Goal: Task Accomplishment & Management: Complete application form

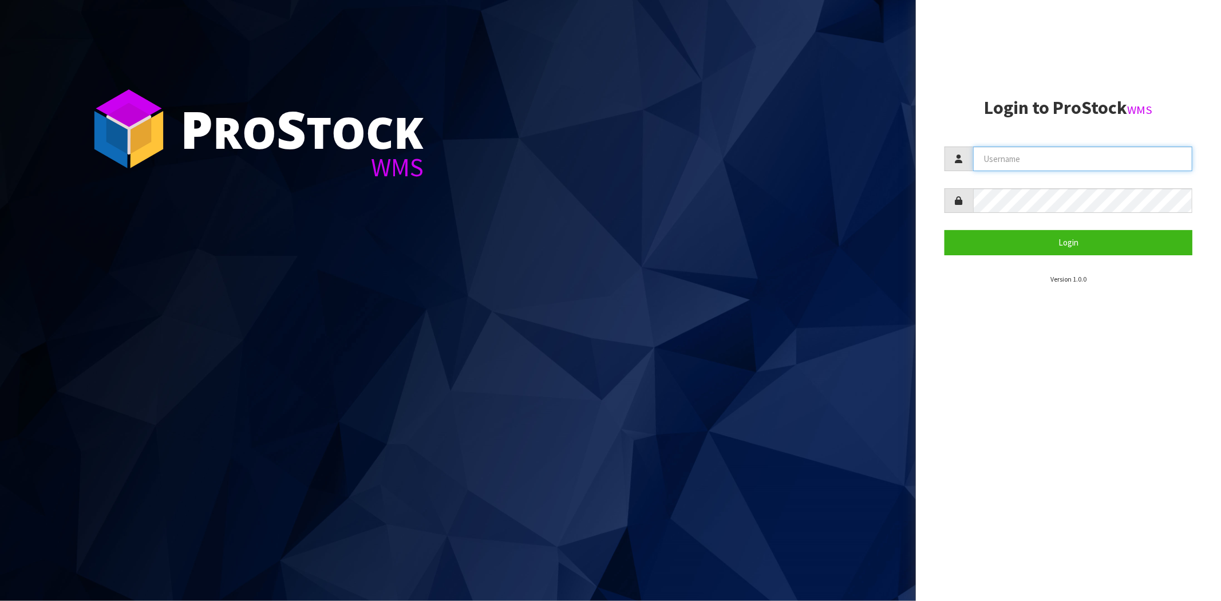
click at [1022, 156] on input "text" at bounding box center [1082, 159] width 219 height 25
type input "maji@cwl.co.nz"
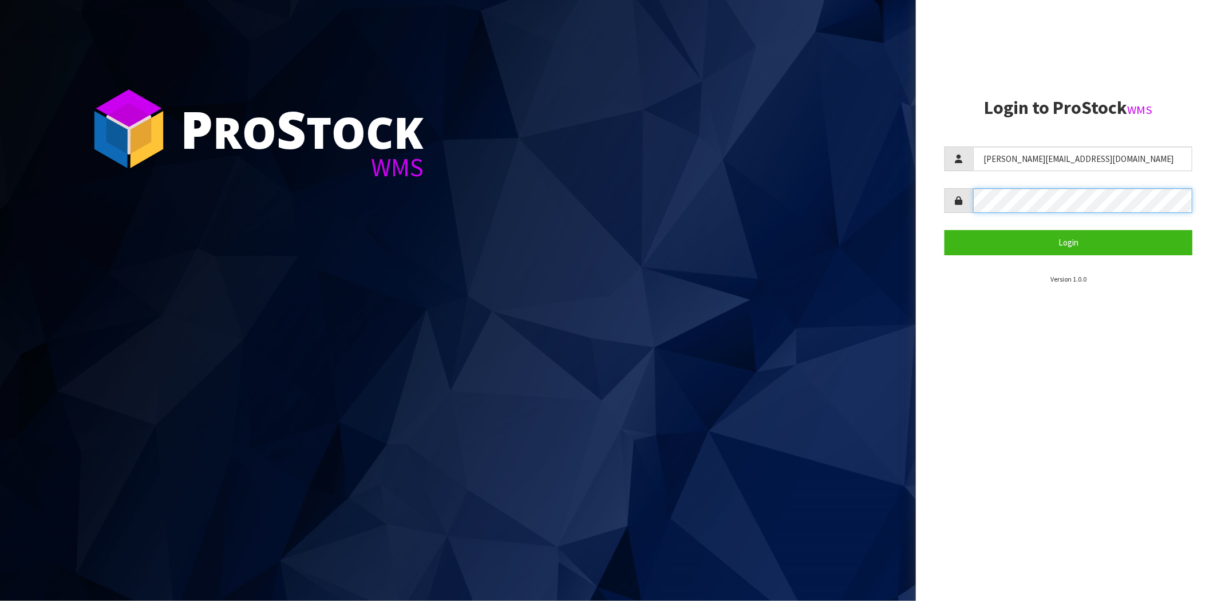
click at [945, 230] on button "Login" at bounding box center [1069, 242] width 248 height 25
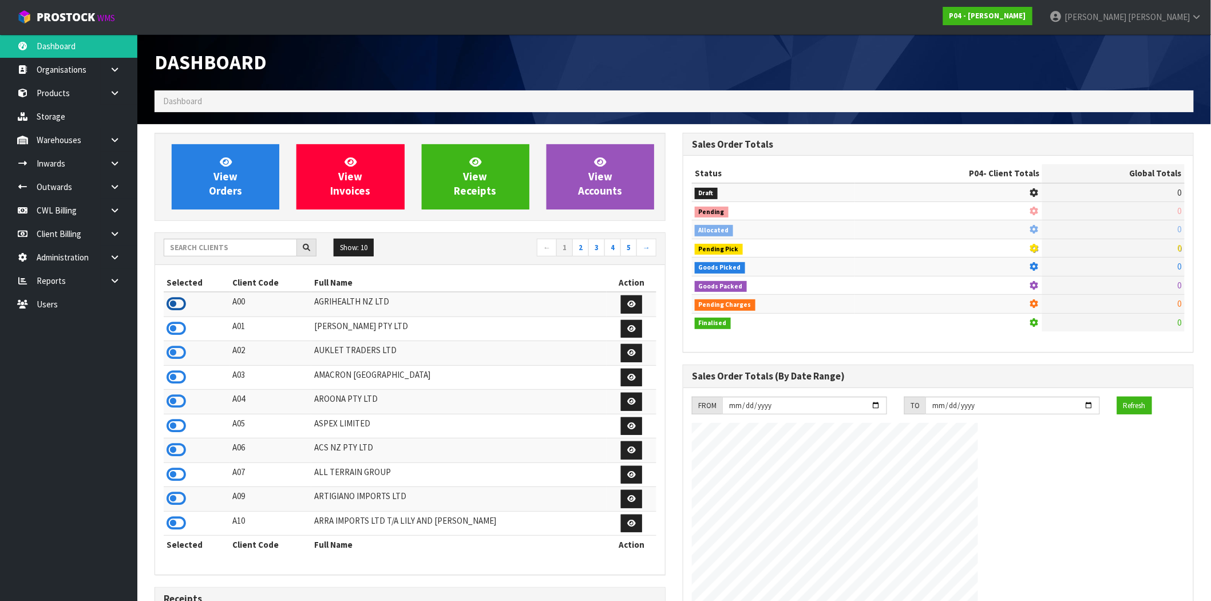
click at [181, 305] on icon at bounding box center [176, 303] width 19 height 17
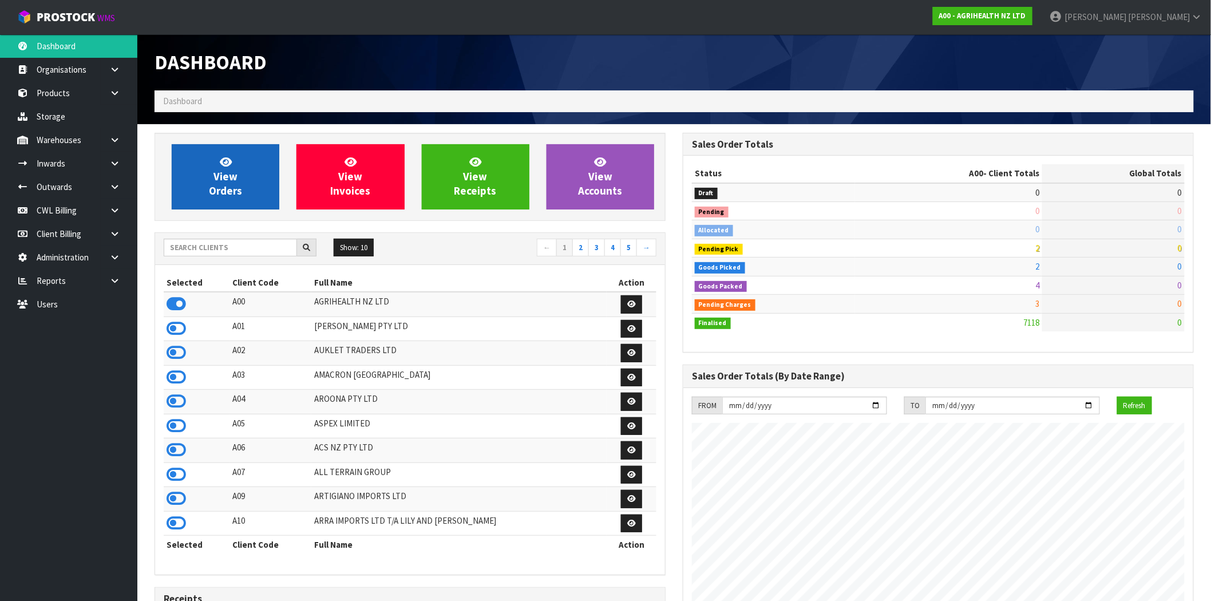
scroll to position [700, 528]
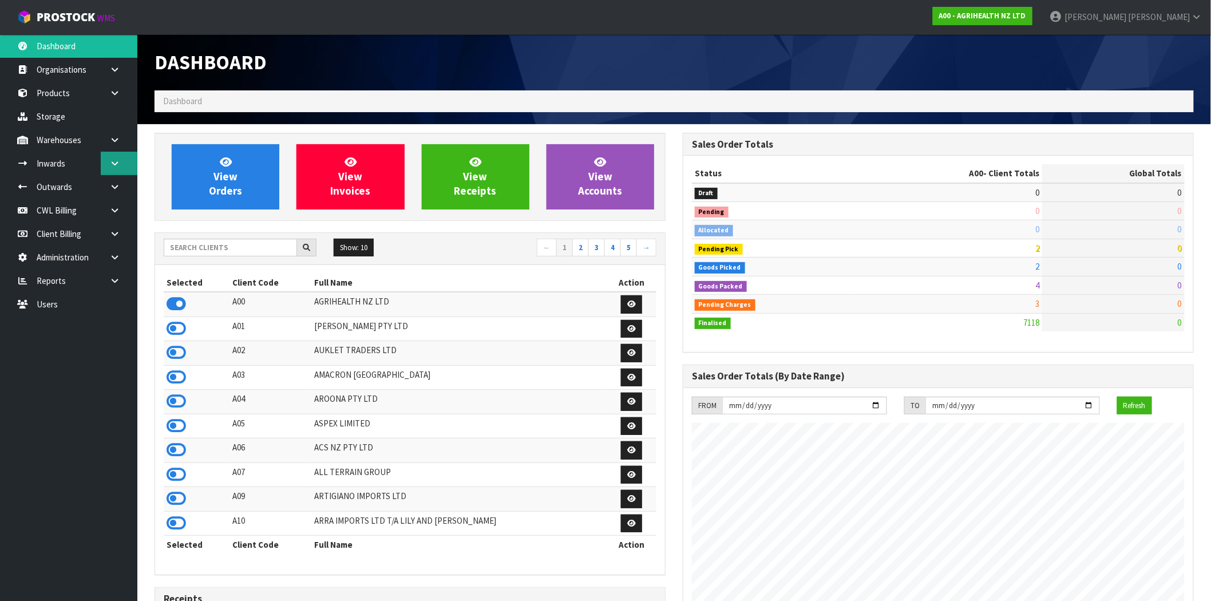
click at [118, 165] on icon at bounding box center [114, 163] width 11 height 9
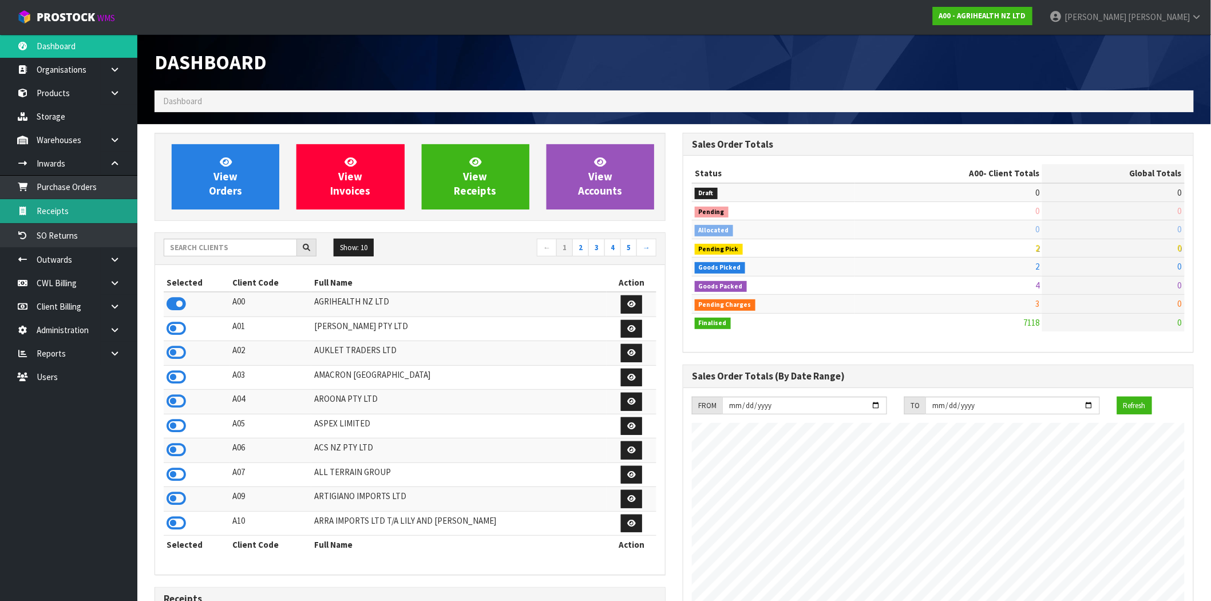
click at [73, 206] on link "Receipts" at bounding box center [68, 210] width 137 height 23
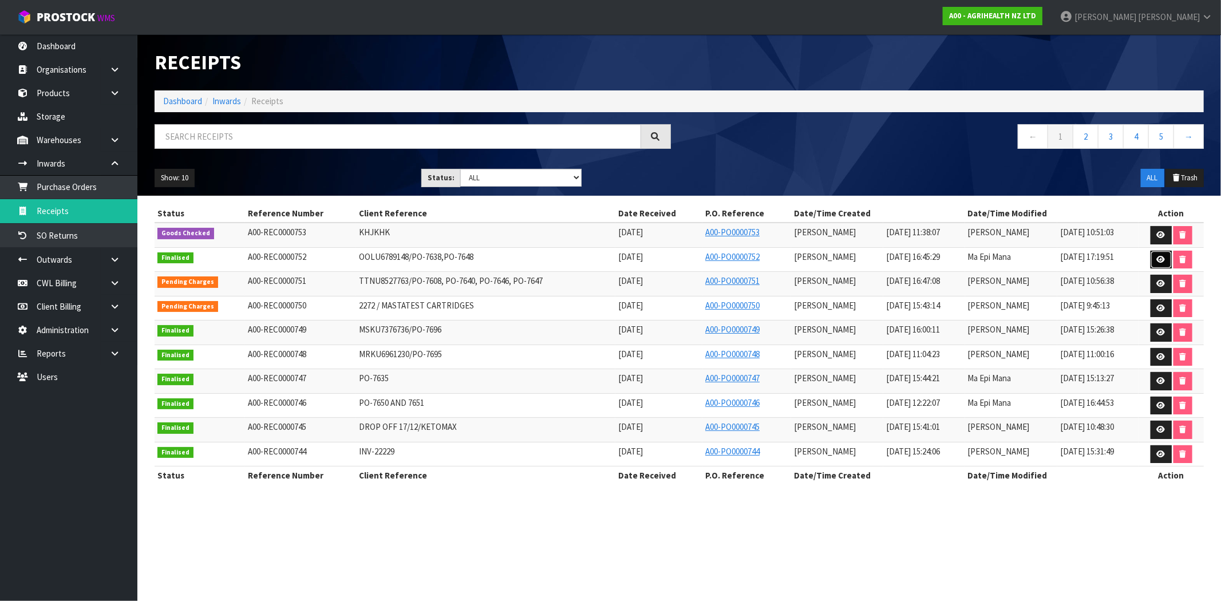
click at [1151, 256] on link at bounding box center [1161, 260] width 21 height 18
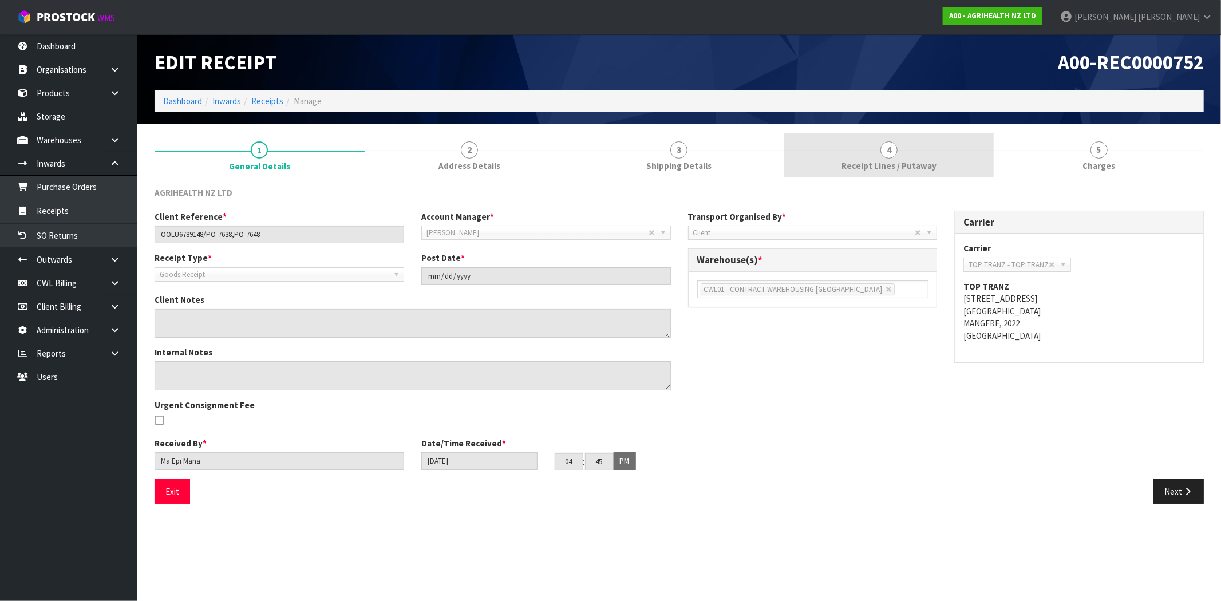
click at [942, 143] on link "4 Receipt Lines / Putaway" at bounding box center [889, 155] width 210 height 45
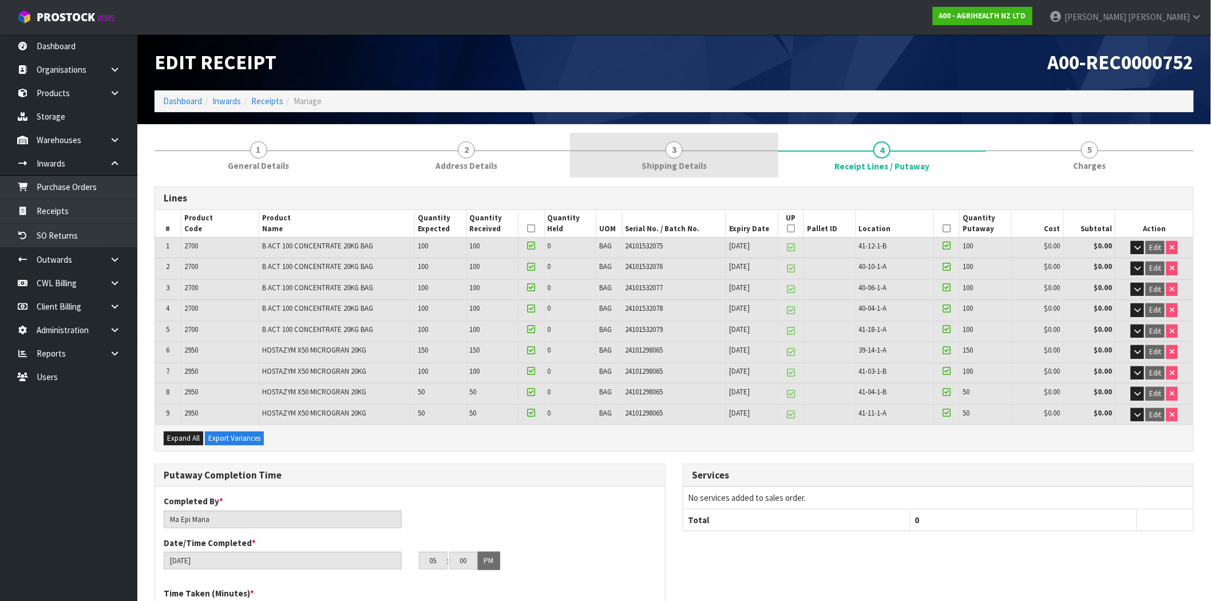
click at [651, 147] on link "3 Shipping Details" at bounding box center [674, 155] width 208 height 45
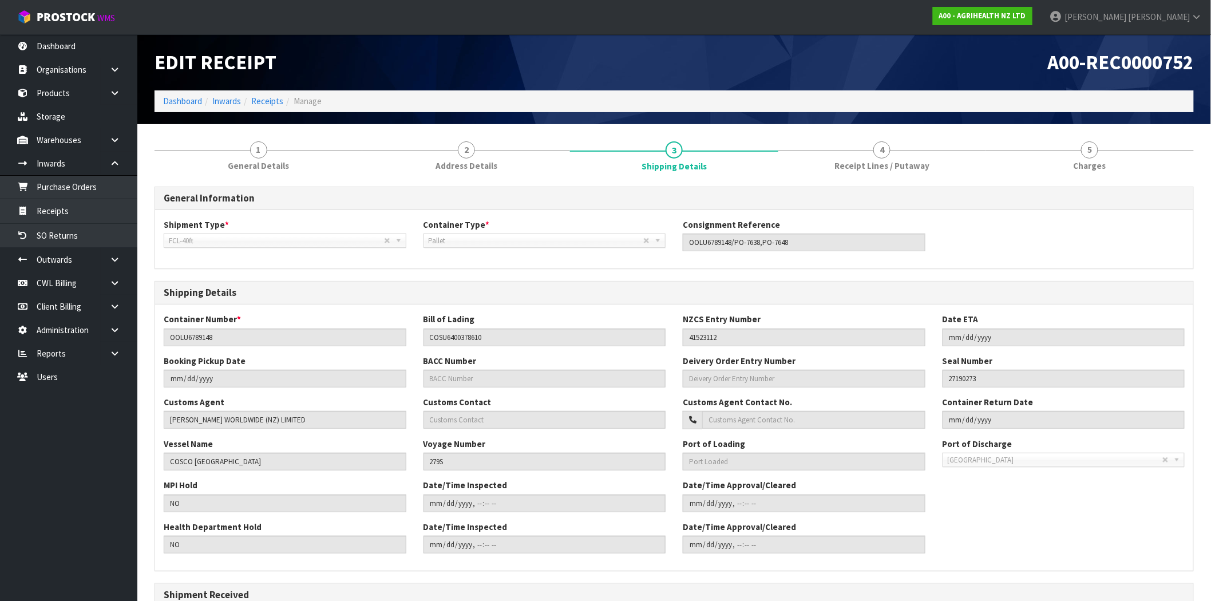
click at [843, 178] on div "General Information Shipment Type * LCL National LCL International FCL-20ft FCL…" at bounding box center [675, 484] width 1040 height 612
click at [854, 168] on span "Receipt Lines / Putaway" at bounding box center [882, 166] width 95 height 12
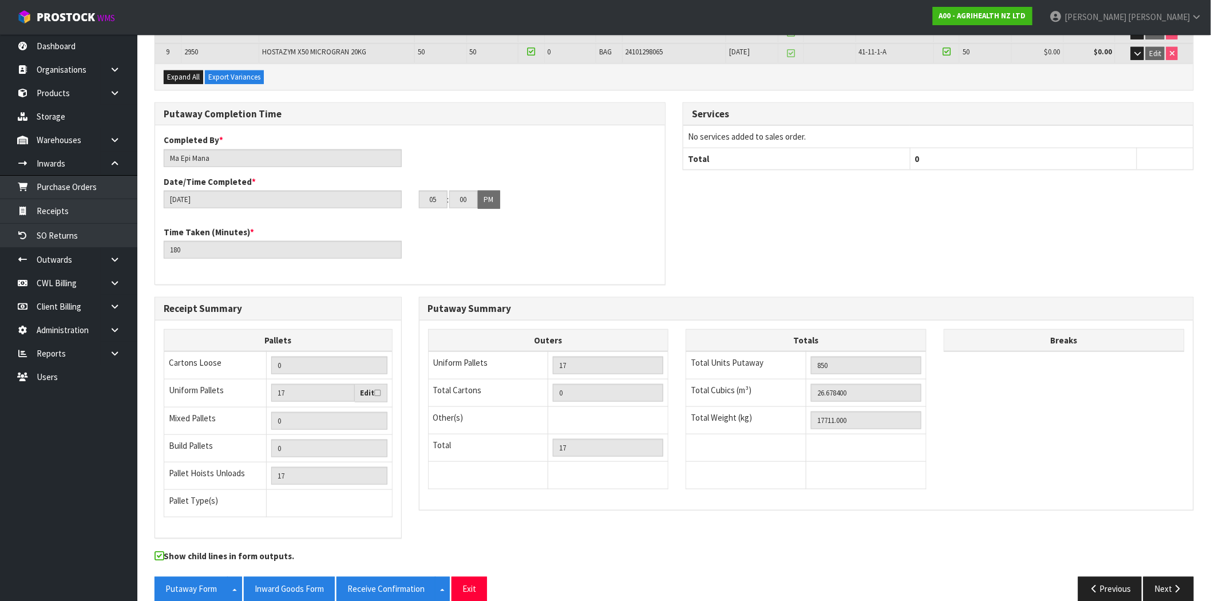
scroll to position [376, 0]
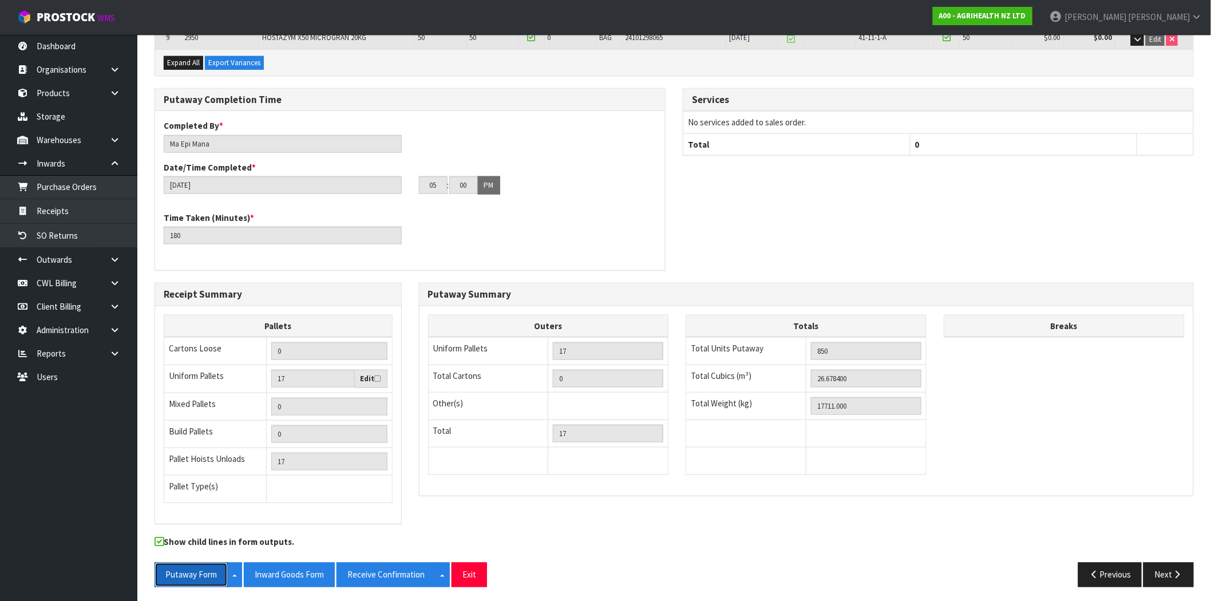
click at [188, 568] on button "Putaway Form" at bounding box center [191, 575] width 73 height 25
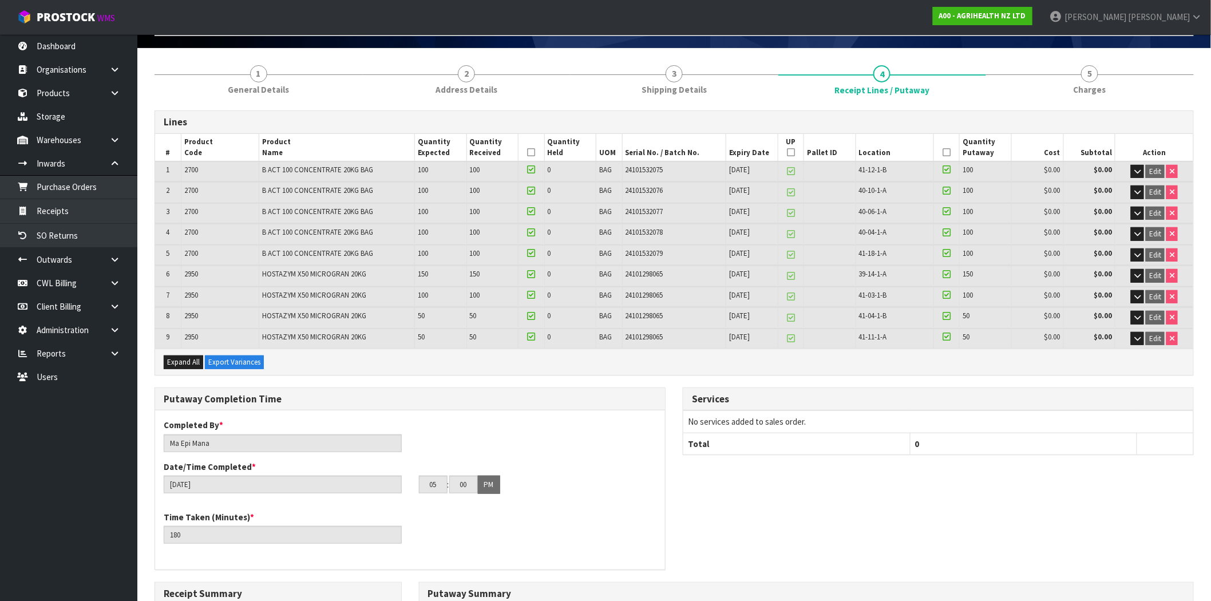
scroll to position [0, 0]
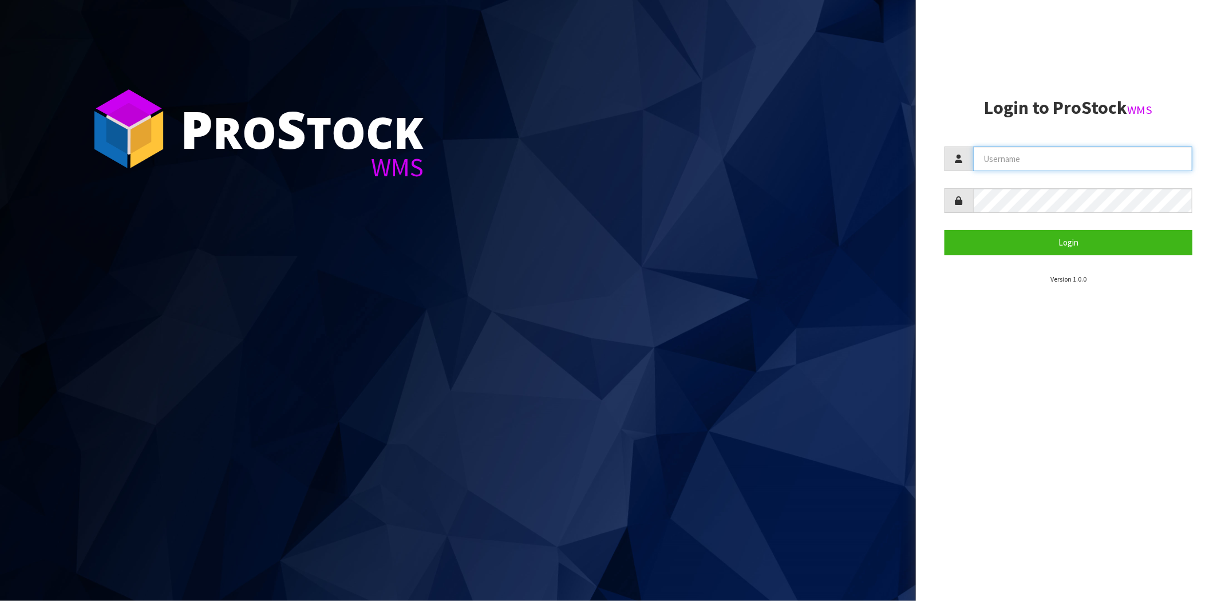
click at [992, 152] on input "text" at bounding box center [1082, 159] width 219 height 25
type input "[PERSON_NAME][EMAIL_ADDRESS][DOMAIN_NAME]"
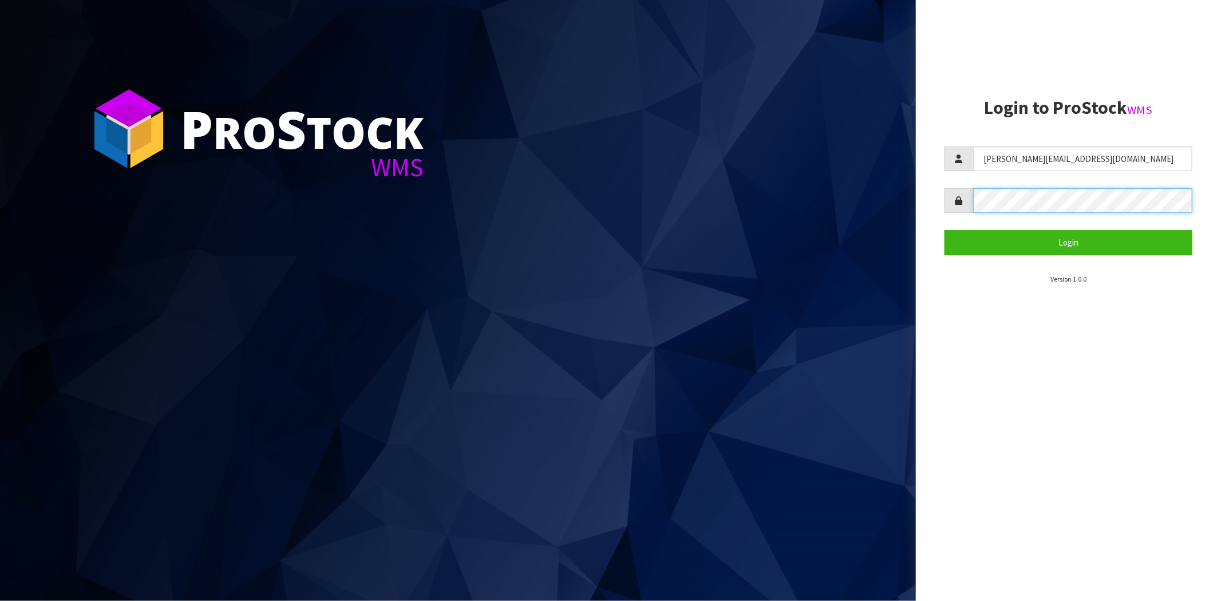
click at [945, 230] on button "Login" at bounding box center [1069, 242] width 248 height 25
click at [959, 204] on div at bounding box center [1069, 200] width 248 height 25
click at [945, 230] on button "Login" at bounding box center [1069, 242] width 248 height 25
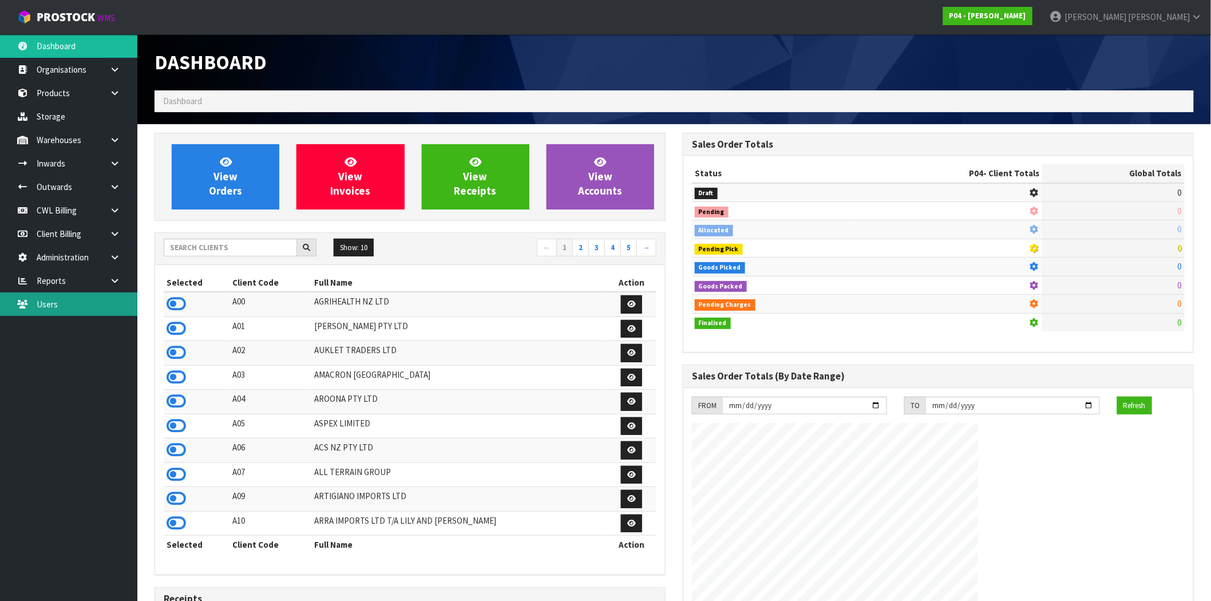
click at [89, 299] on link "Users" at bounding box center [68, 304] width 137 height 23
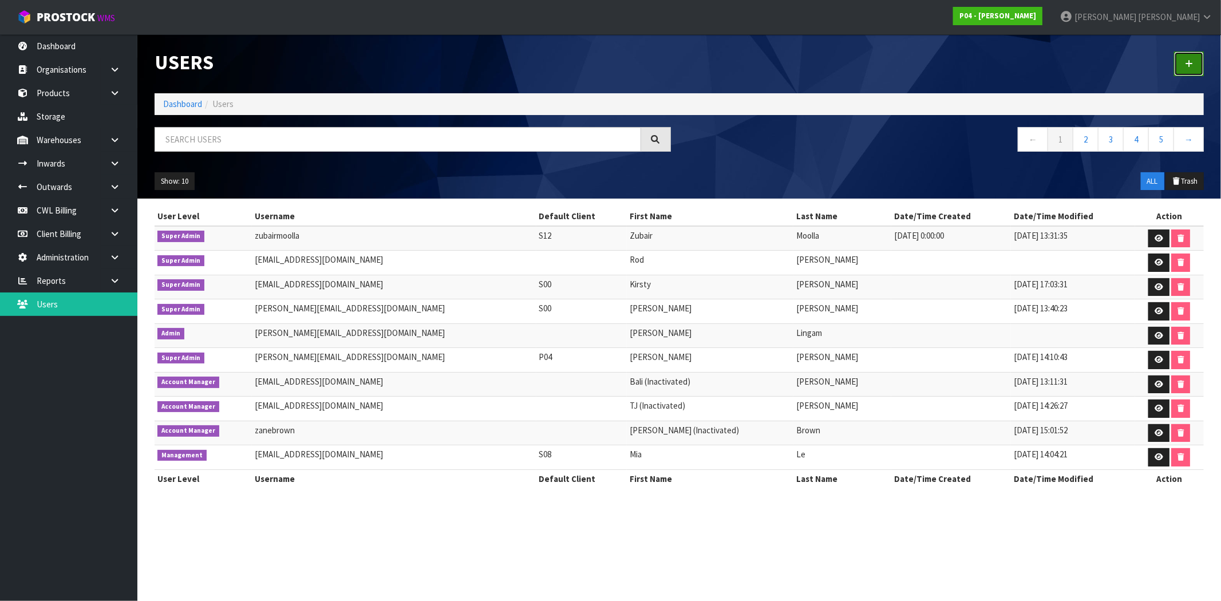
click at [1198, 61] on link at bounding box center [1189, 64] width 30 height 25
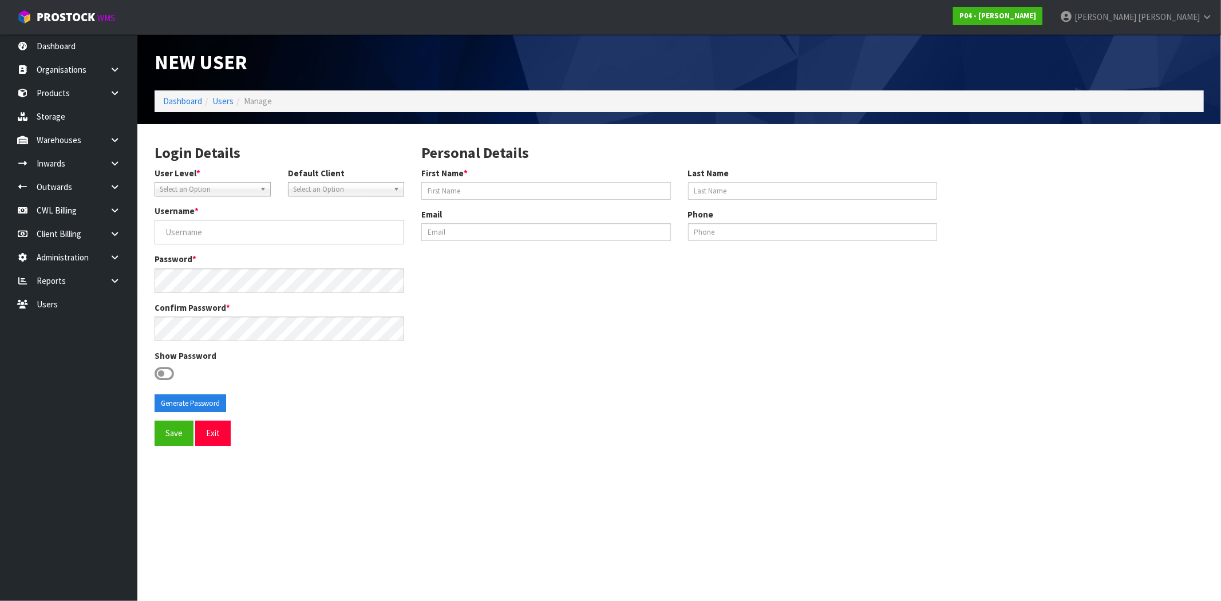
drag, startPoint x: 219, startPoint y: 189, endPoint x: 274, endPoint y: 244, distance: 77.7
click at [219, 190] on span "Select an Option" at bounding box center [208, 190] width 96 height 14
click at [212, 269] on li "Account Manager" at bounding box center [212, 265] width 110 height 14
click at [487, 185] on input "First Name *" at bounding box center [546, 191] width 250 height 18
paste input "[PERSON_NAME]"
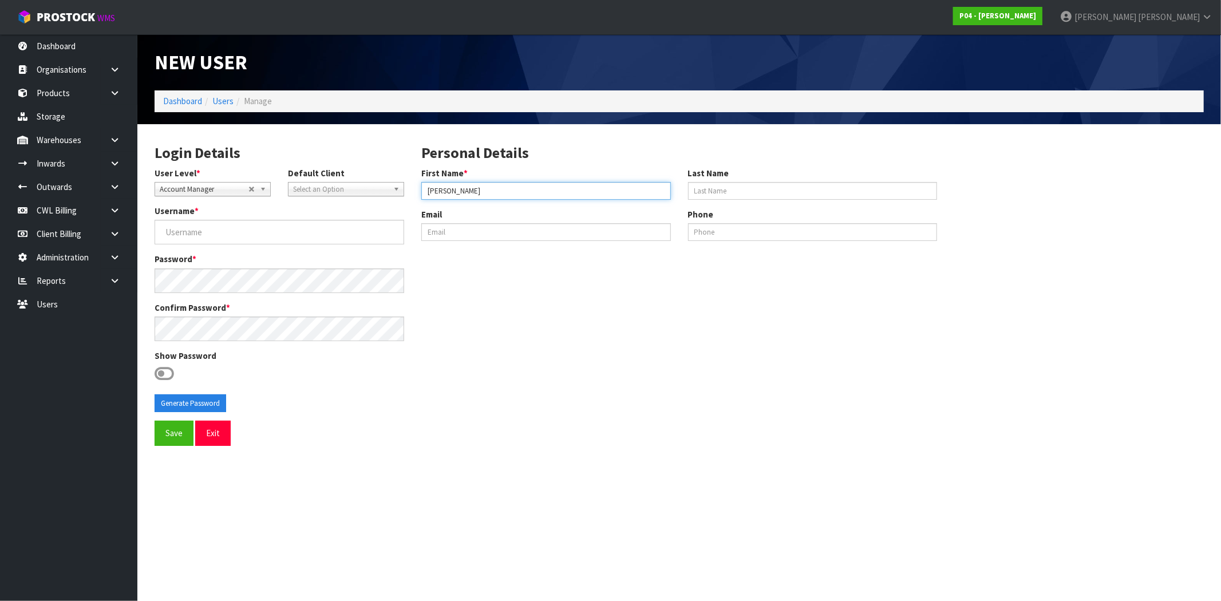
drag, startPoint x: 452, startPoint y: 192, endPoint x: 540, endPoint y: 196, distance: 87.7
click at [540, 196] on input "[PERSON_NAME]" at bounding box center [546, 191] width 250 height 18
type input "[PERSON_NAME]"
click at [731, 195] on input "Last Name" at bounding box center [813, 191] width 250 height 18
paste input "Holder"
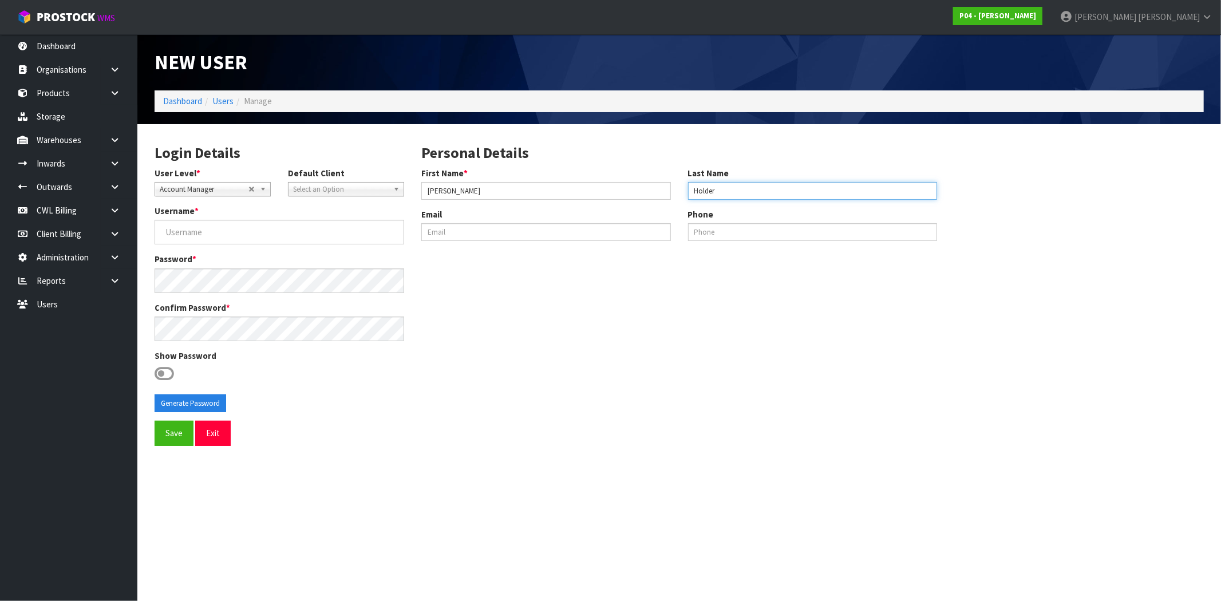
type input "Holder"
click at [467, 184] on input "[PERSON_NAME]" at bounding box center [546, 191] width 250 height 18
drag, startPoint x: 425, startPoint y: 191, endPoint x: 456, endPoint y: 191, distance: 30.3
click at [426, 191] on input "[PERSON_NAME]" at bounding box center [546, 191] width 250 height 18
click at [507, 189] on input "[PERSON_NAME]" at bounding box center [546, 191] width 250 height 18
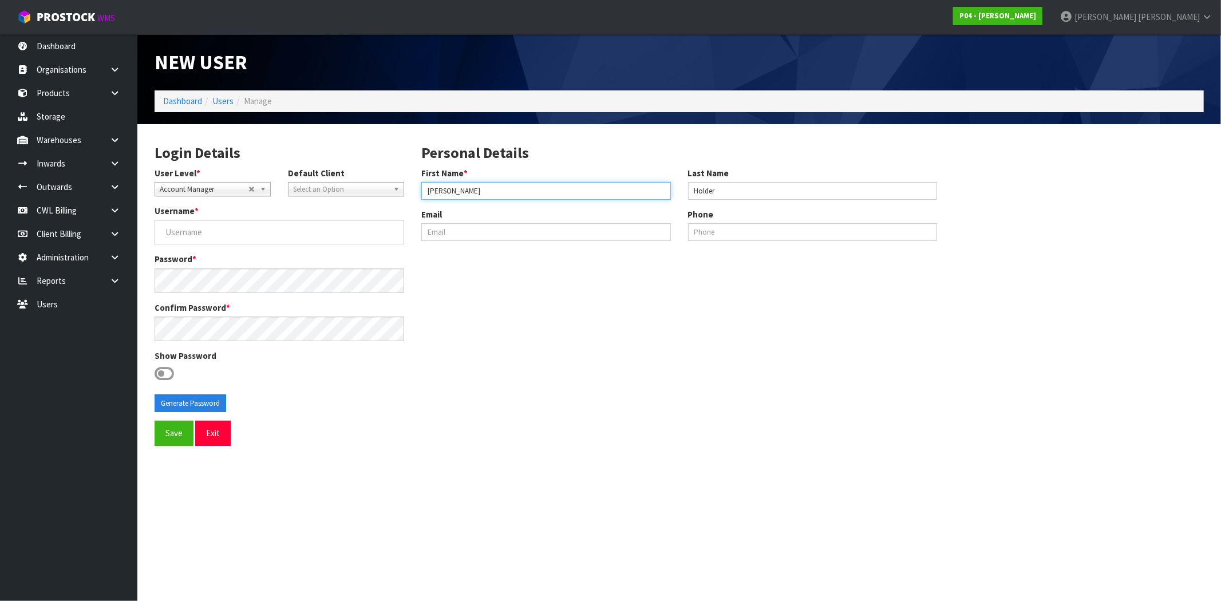
type input "[PERSON_NAME]"
click at [691, 191] on input "Holder" at bounding box center [813, 191] width 250 height 18
click at [730, 188] on input "Holder" at bounding box center [813, 191] width 250 height 18
type input "Holder"
click at [548, 310] on div "Login Details User Level * Client Warehouse Staff Warehouse Manager Account Man…" at bounding box center [679, 277] width 1066 height 289
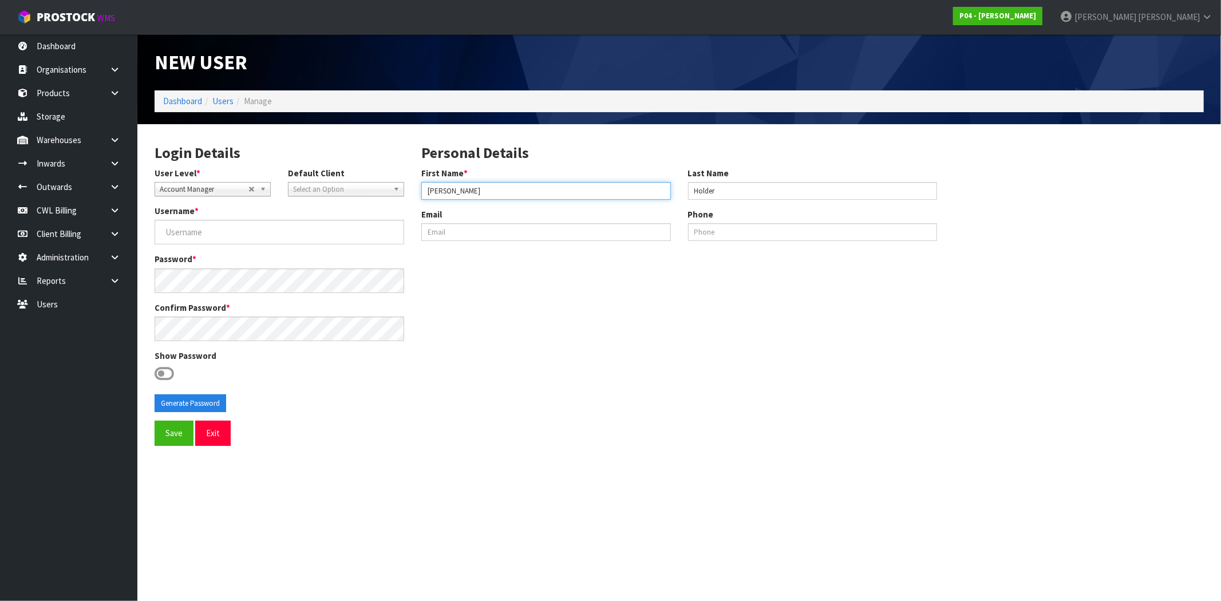
drag, startPoint x: 461, startPoint y: 189, endPoint x: 374, endPoint y: 187, distance: 87.1
click at [374, 187] on div "Login Details User Level * Client Warehouse Staff Warehouse Manager Account Man…" at bounding box center [679, 277] width 1066 height 289
click at [210, 236] on input "Username *" at bounding box center [280, 232] width 250 height 25
paste input "[PERSON_NAME]"
type input "[PERSON_NAME]"
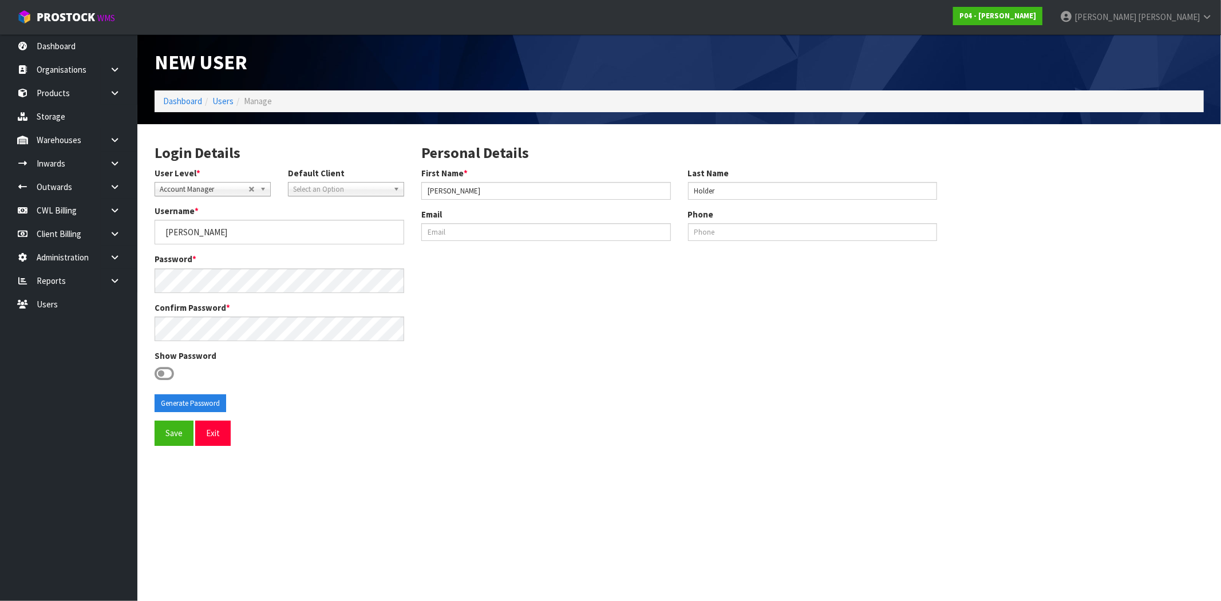
click at [490, 310] on div "Login Details User Level * Client Warehouse Staff Warehouse Manager Account Man…" at bounding box center [679, 277] width 1066 height 289
click at [169, 370] on icon at bounding box center [164, 373] width 19 height 17
click at [0, 0] on input "checkbox" at bounding box center [0, 0] width 0 height 0
click at [191, 405] on button "Generate Password" at bounding box center [191, 403] width 72 height 18
click at [184, 396] on button "Generate Password" at bounding box center [191, 403] width 72 height 18
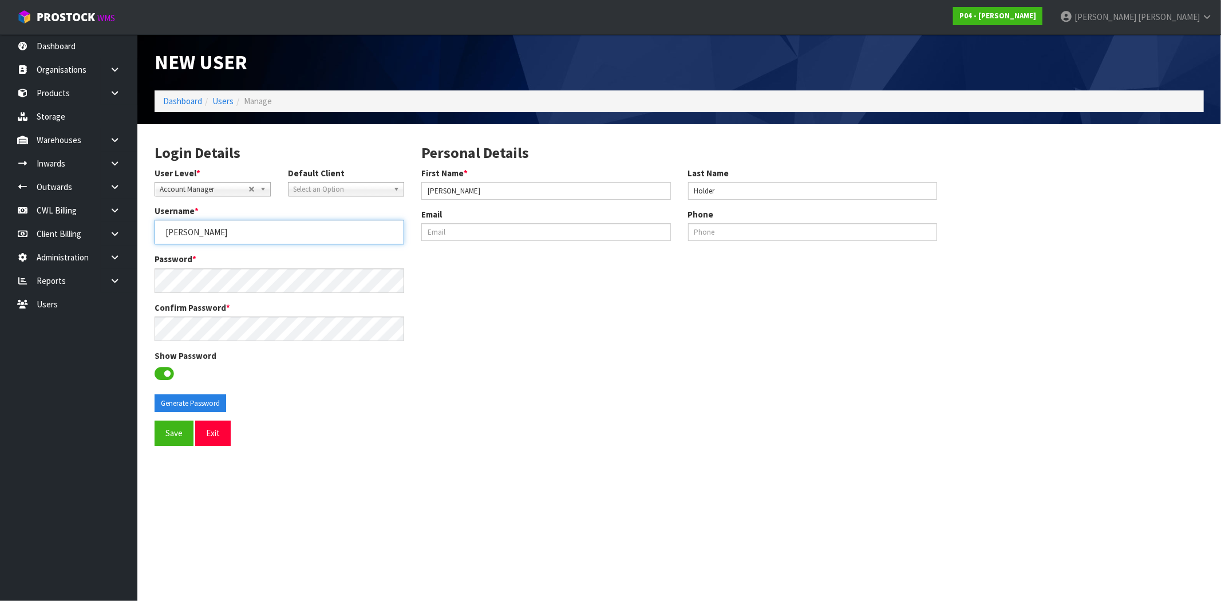
click at [179, 238] on input "[PERSON_NAME]" at bounding box center [280, 232] width 250 height 25
drag, startPoint x: 174, startPoint y: 438, endPoint x: 172, endPoint y: 417, distance: 21.9
click at [173, 438] on button "Save" at bounding box center [174, 433] width 39 height 25
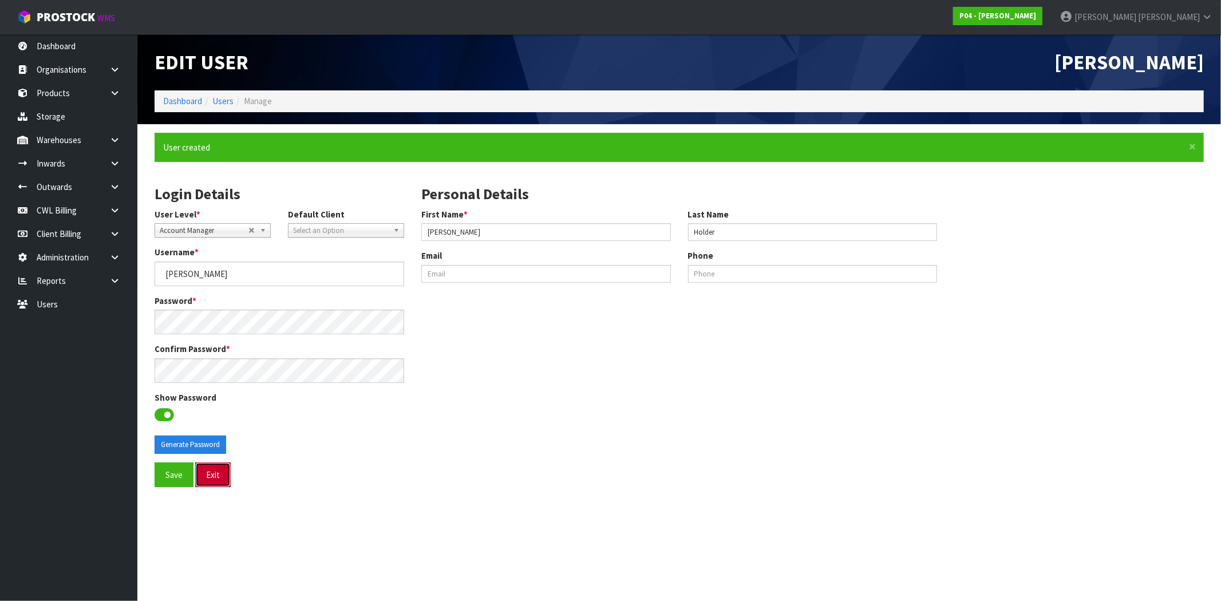
click at [220, 479] on button "Exit" at bounding box center [212, 475] width 35 height 25
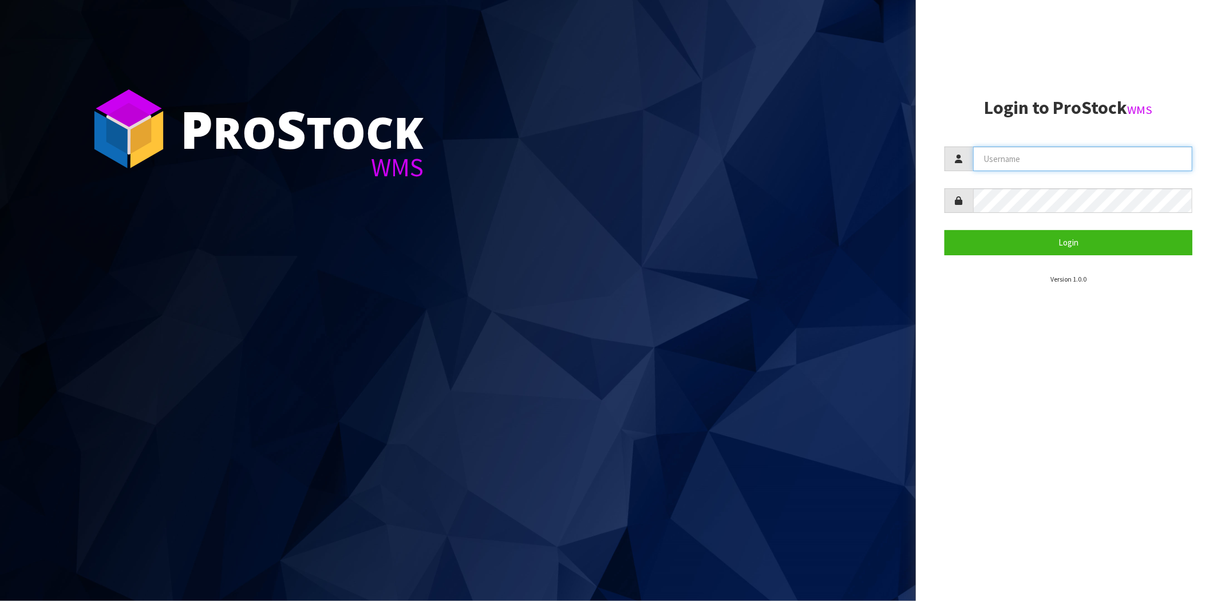
click at [1077, 162] on input "text" at bounding box center [1082, 159] width 219 height 25
paste input "[PERSON_NAME]"
type input "[PERSON_NAME]"
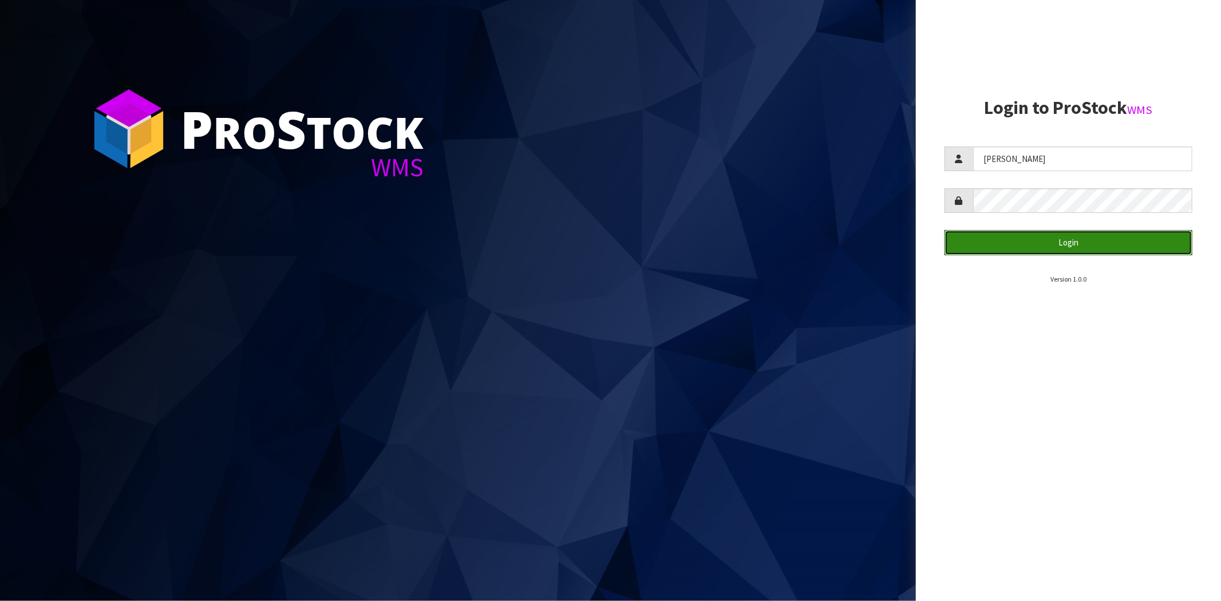
click at [957, 247] on button "Login" at bounding box center [1069, 242] width 248 height 25
